Goal: Register for event/course

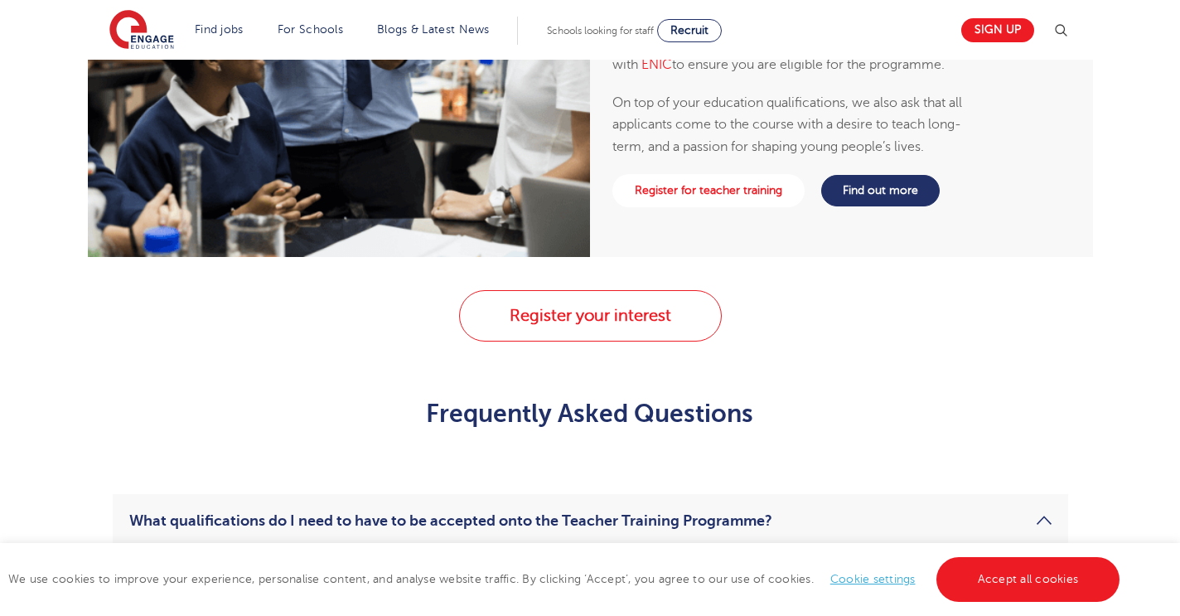
scroll to position [2013, 0]
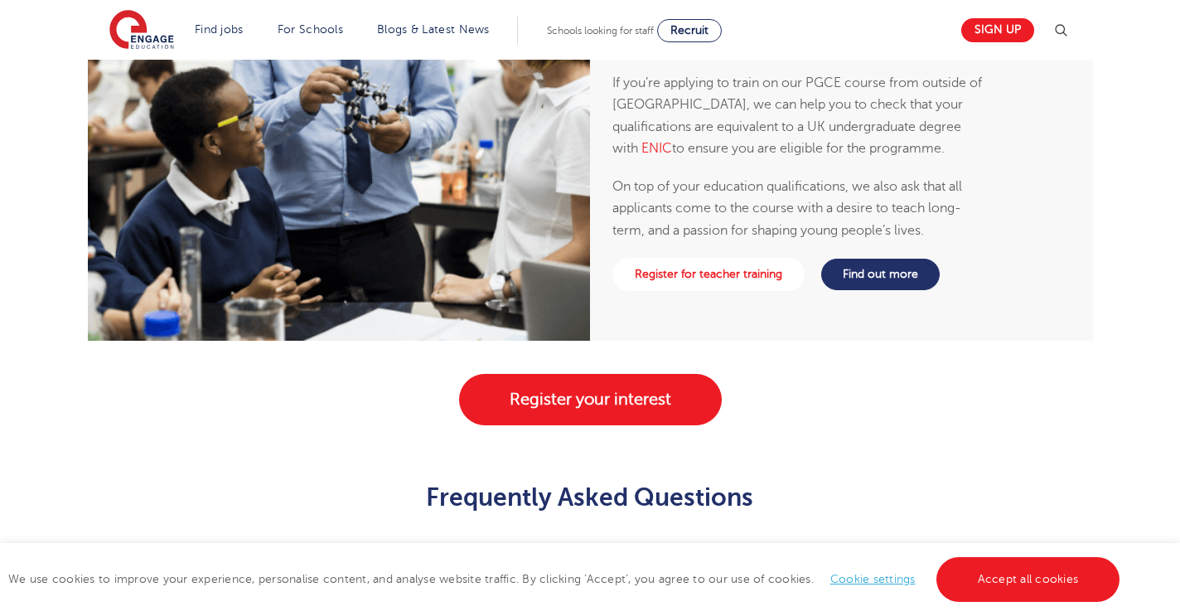
click at [691, 407] on link "Register your interest" at bounding box center [590, 399] width 263 height 51
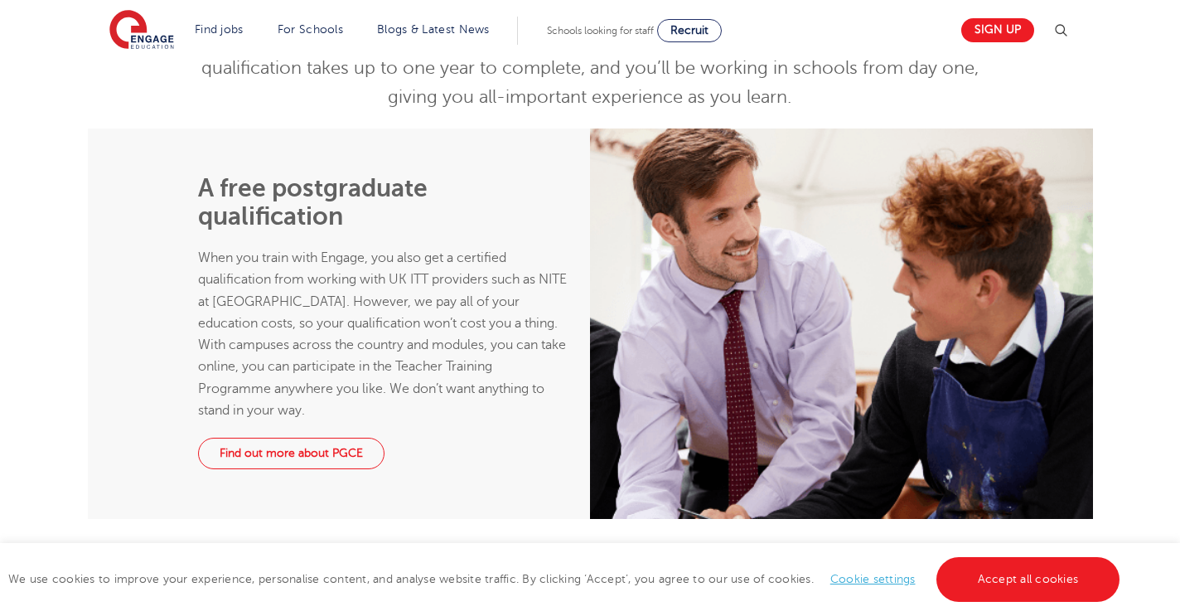
scroll to position [864, 0]
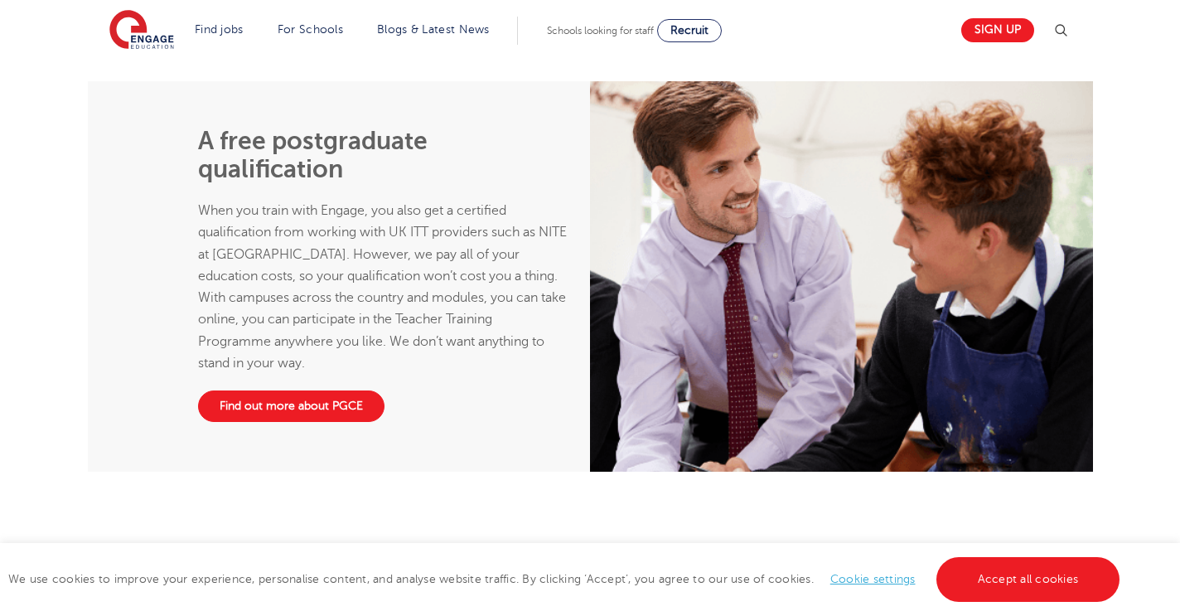
click at [294, 411] on link "Find out more about PGCE" at bounding box center [291, 405] width 187 height 31
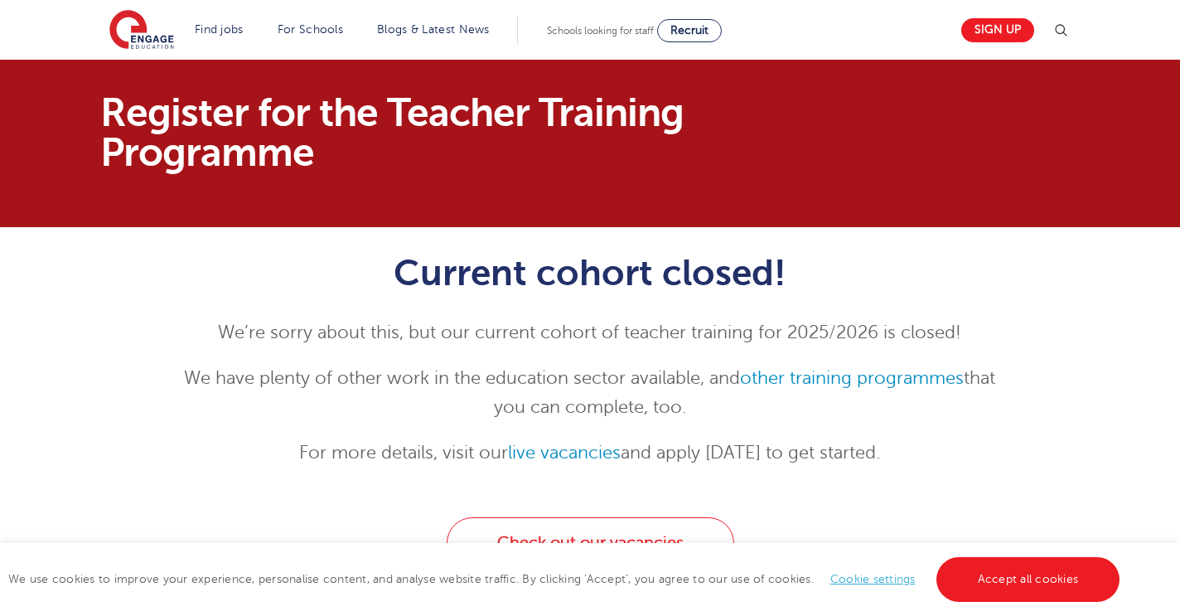
scroll to position [140, 0]
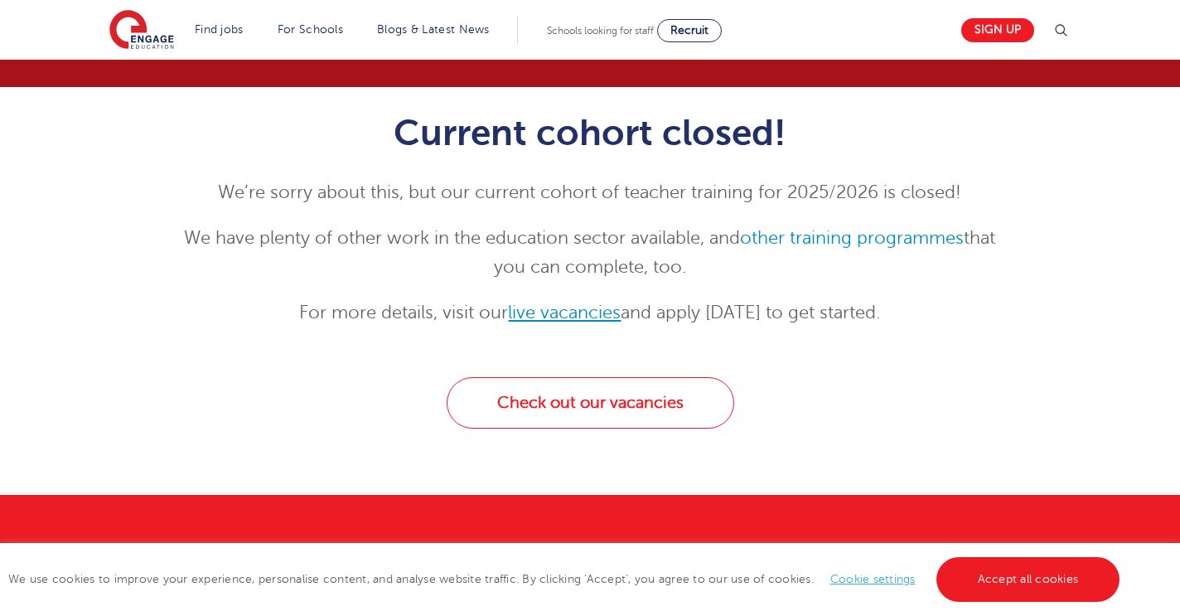
click at [552, 316] on link "live vacancies" at bounding box center [564, 313] width 113 height 20
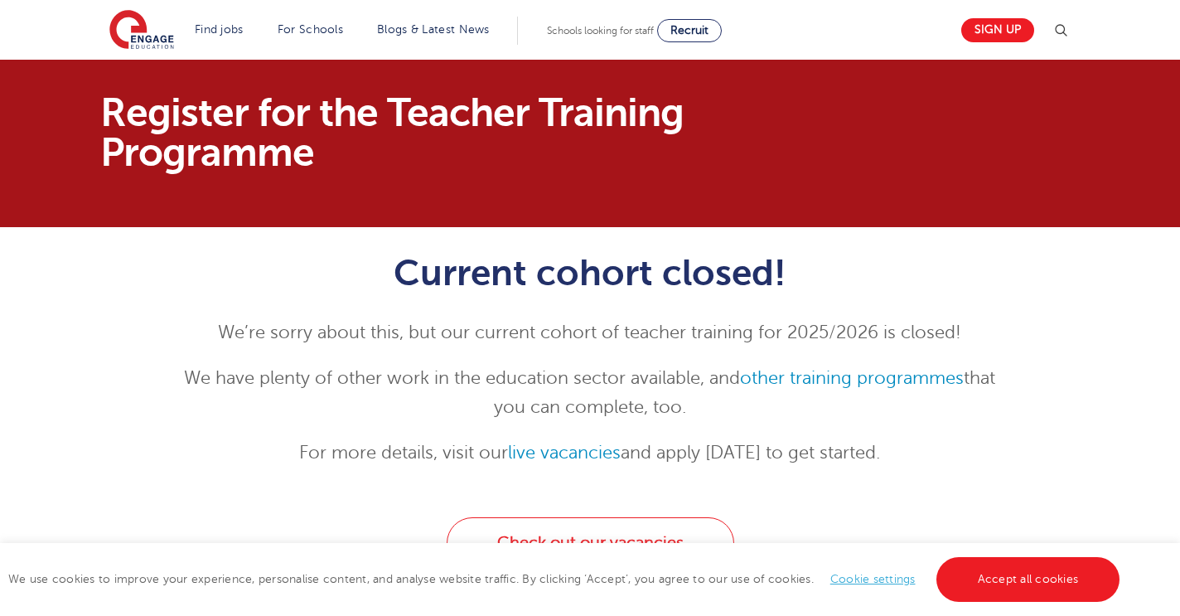
scroll to position [0, 0]
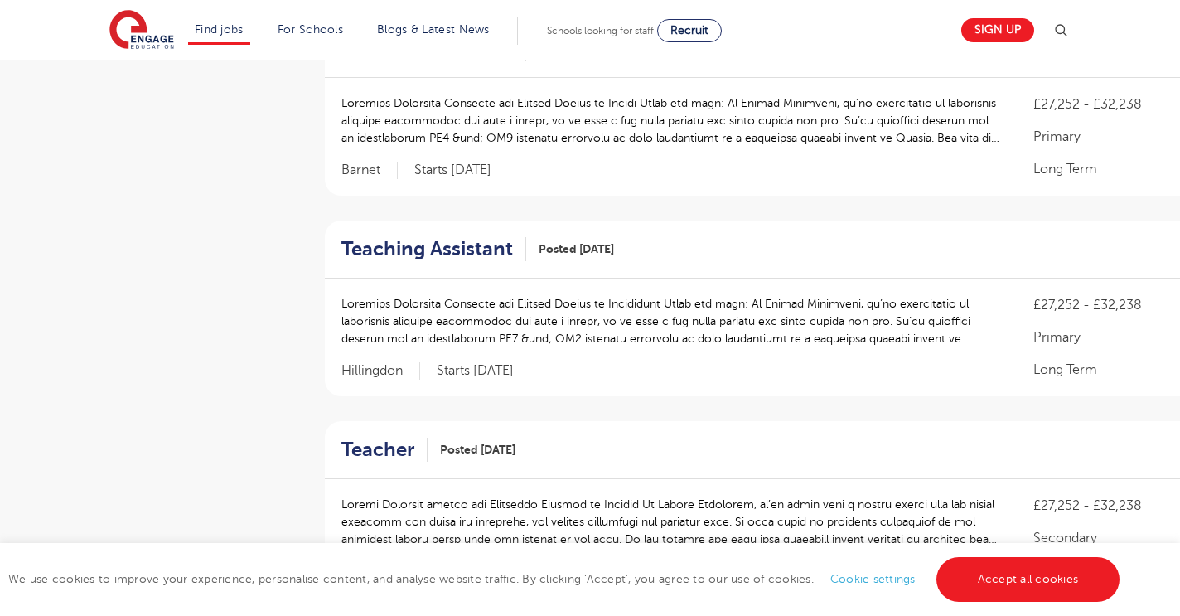
scroll to position [1698, 0]
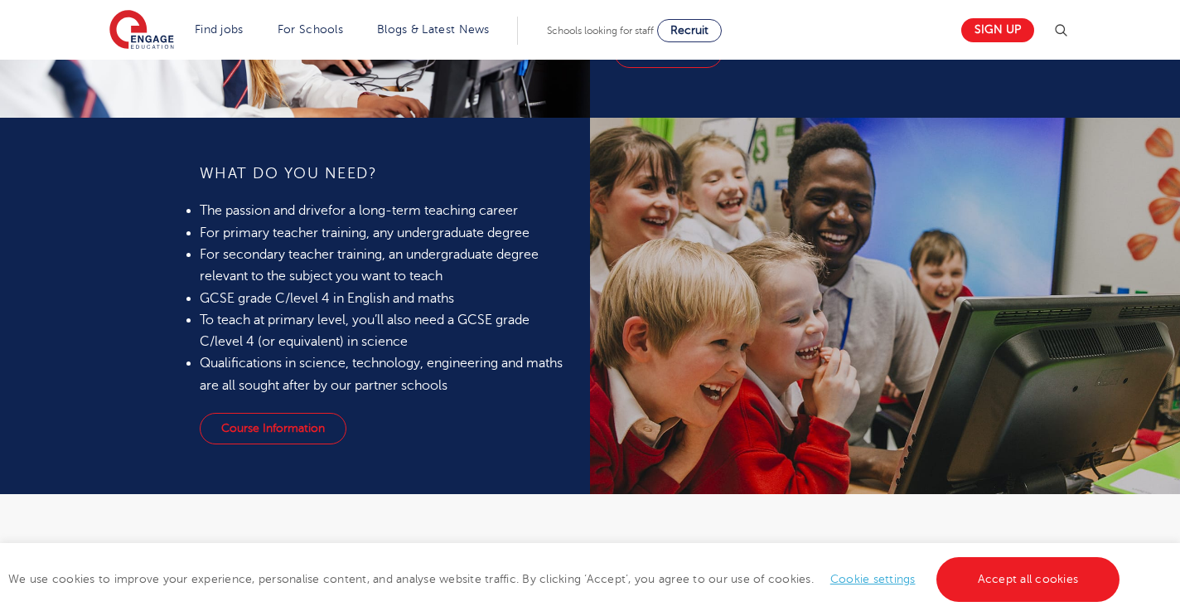
scroll to position [1491, 0]
